Goal: Navigation & Orientation: Find specific page/section

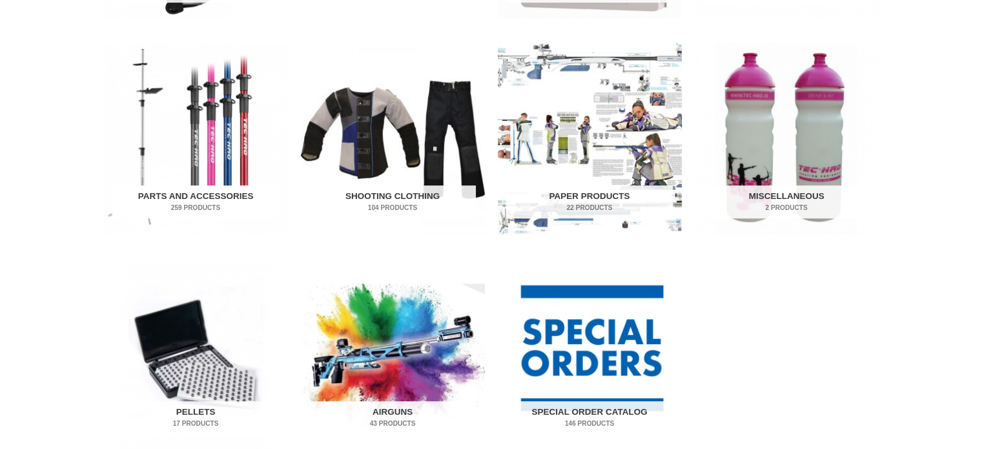
scroll to position [840, 0]
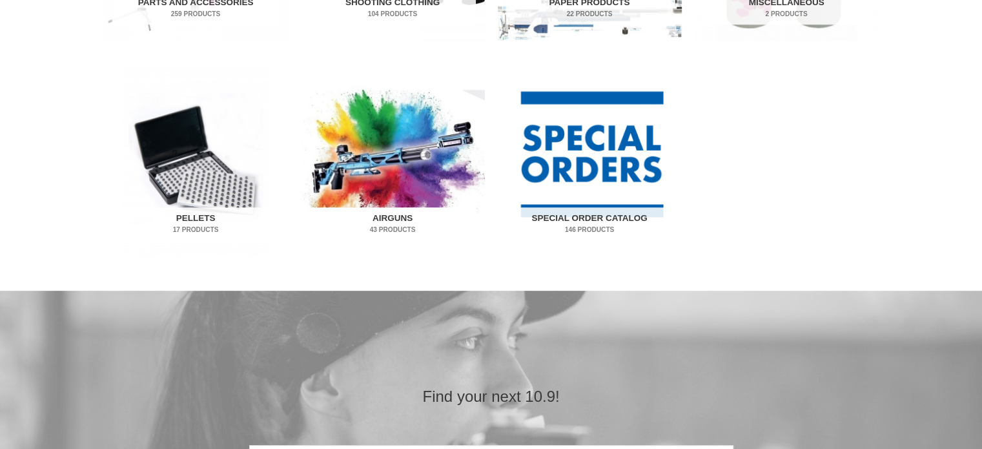
click at [377, 160] on img "Visit product category Airguns" at bounding box center [393, 161] width 184 height 192
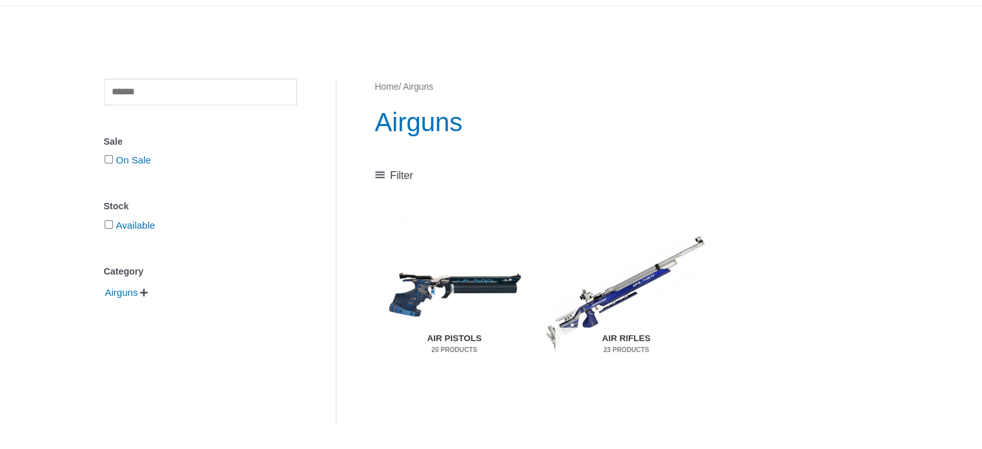
scroll to position [129, 0]
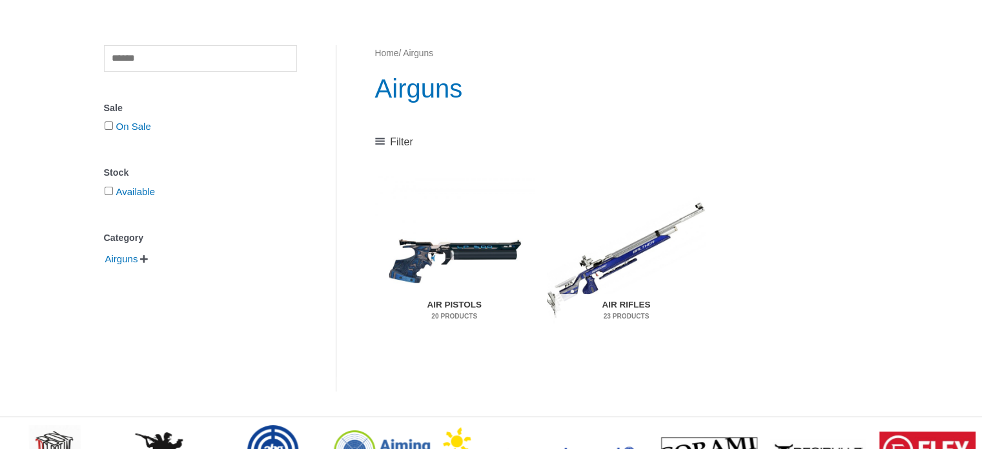
click at [439, 241] on img "Visit product category Air Pistols" at bounding box center [454, 259] width 159 height 167
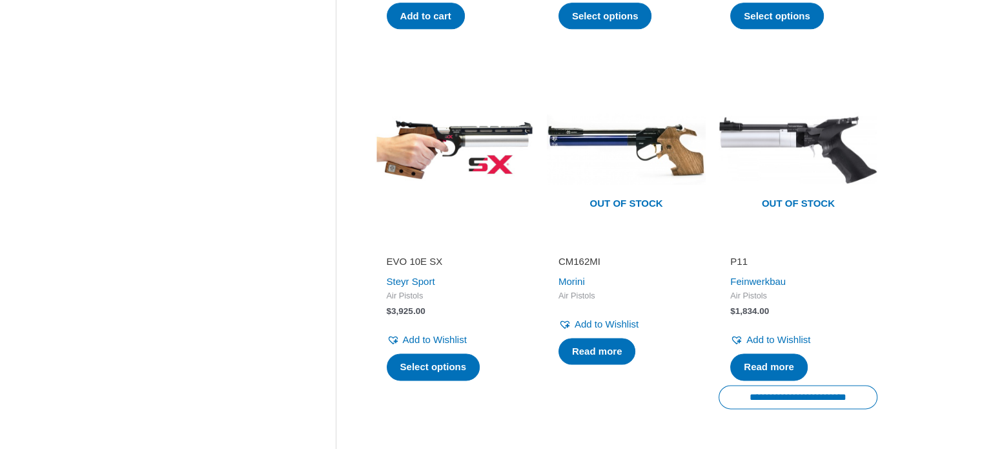
scroll to position [1873, 0]
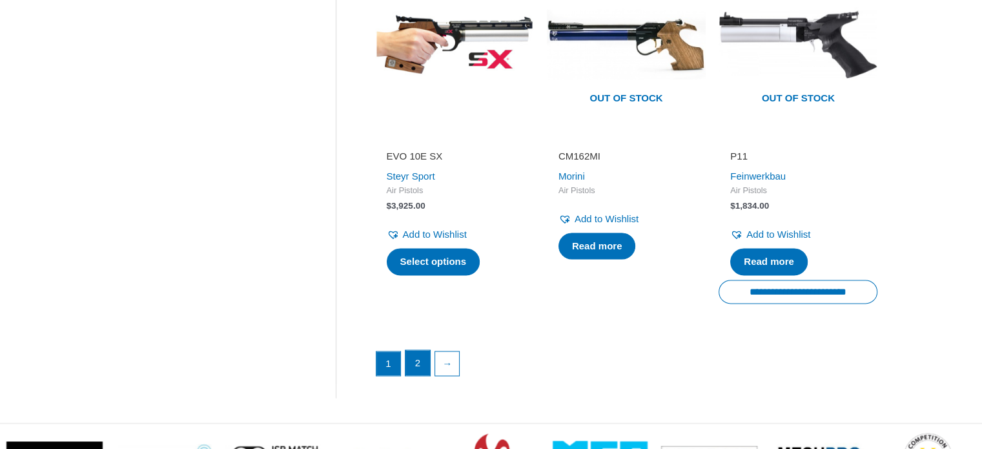
click at [416, 358] on link "2" at bounding box center [418, 363] width 25 height 26
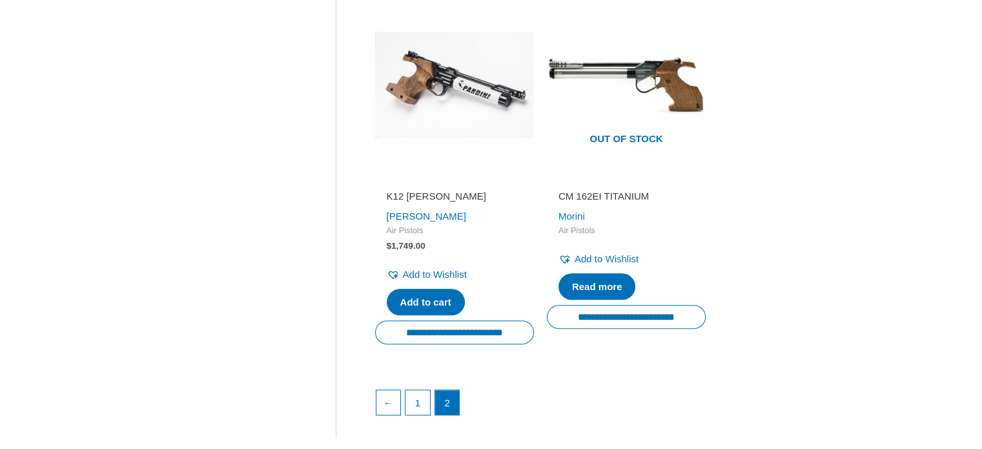
scroll to position [711, 0]
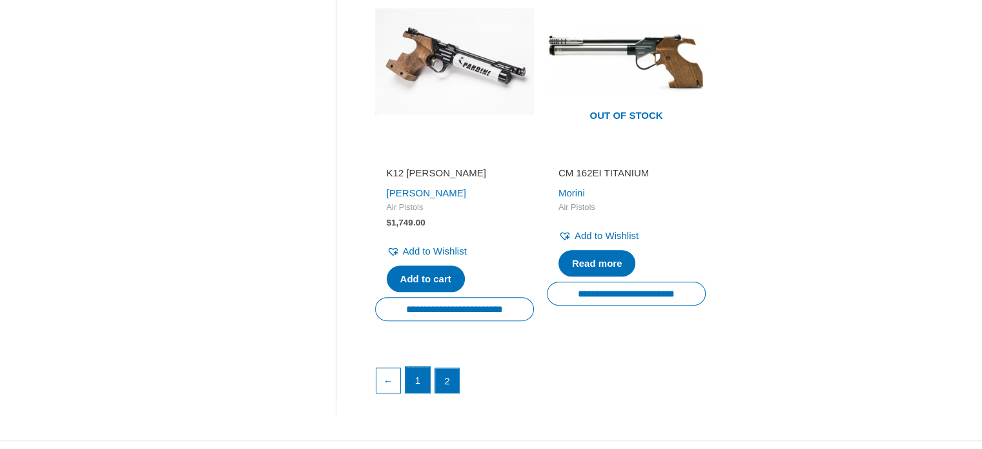
click at [417, 369] on link "1" at bounding box center [418, 380] width 25 height 26
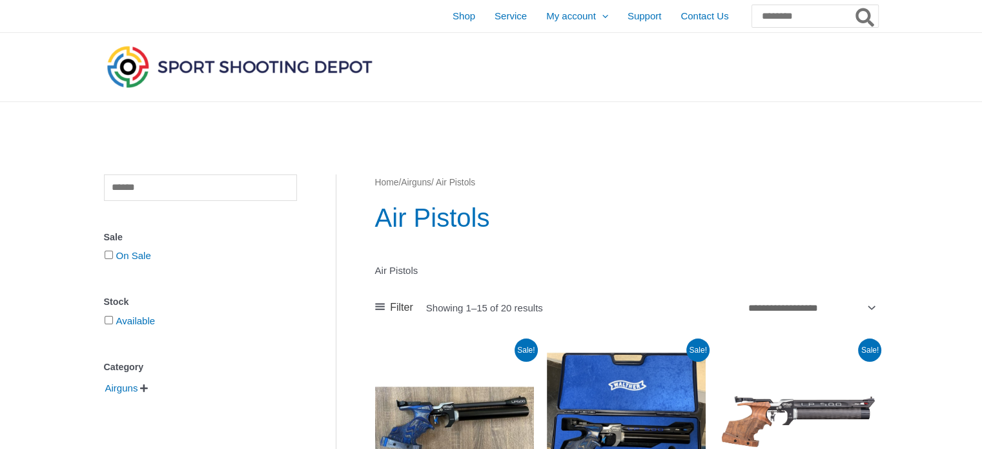
scroll to position [323, 0]
